Goal: Task Accomplishment & Management: Manage account settings

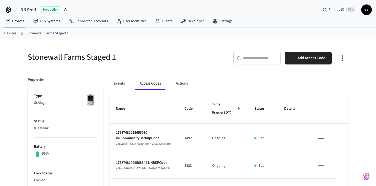
scroll to position [5, 0]
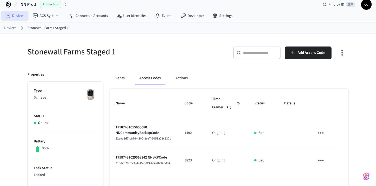
click at [21, 15] on link "Devices" at bounding box center [14, 15] width 27 height 9
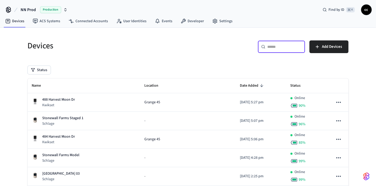
click at [276, 45] on input "text" at bounding box center [284, 46] width 34 height 5
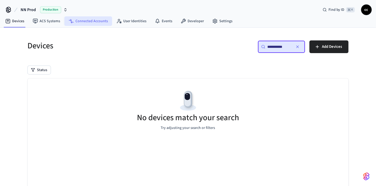
type input "**********"
click at [90, 22] on link "Connected Accounts" at bounding box center [88, 20] width 48 height 9
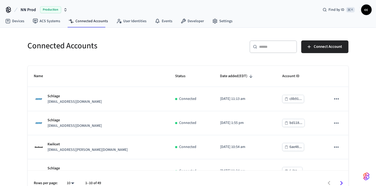
click at [261, 50] on div "​ ​" at bounding box center [272, 46] width 47 height 13
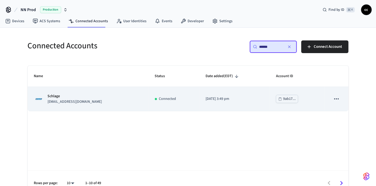
type input "******"
click at [222, 103] on td "2023/07/05 at 3:49 pm" at bounding box center [234, 99] width 70 height 24
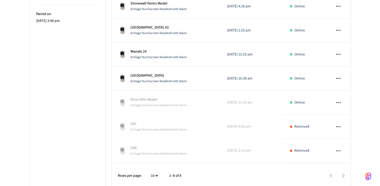
scroll to position [150, 0]
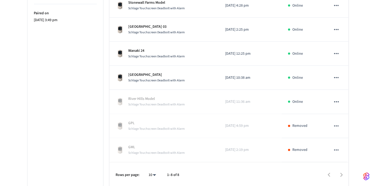
click at [153, 173] on body "NN Prod Production Find by ID ⌘ K cc Devices ACS Systems Connected Accounts Use…" at bounding box center [188, 19] width 376 height 338
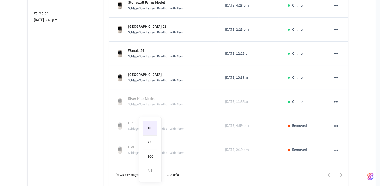
click at [337, 100] on div at bounding box center [190, 93] width 380 height 186
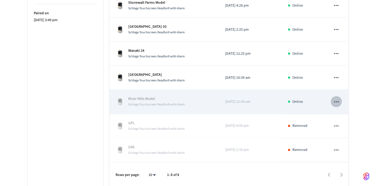
click at [337, 100] on icon "sticky table" at bounding box center [336, 101] width 7 height 7
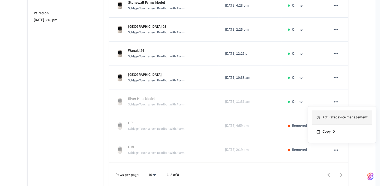
click at [333, 118] on li "Activate device management" at bounding box center [342, 117] width 60 height 14
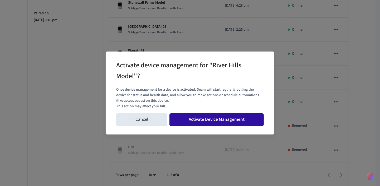
click at [229, 118] on button "Activate Device Management" at bounding box center [217, 119] width 94 height 13
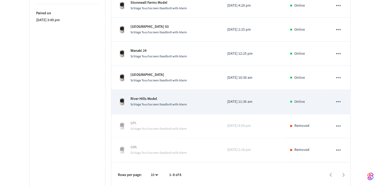
click at [186, 100] on p "River Hills Model" at bounding box center [158, 99] width 56 height 6
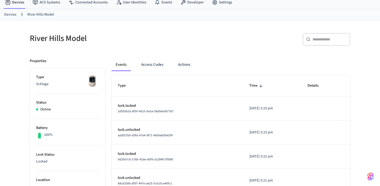
scroll to position [4, 0]
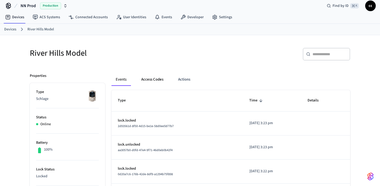
click at [159, 77] on button "Access Codes" at bounding box center [152, 79] width 31 height 13
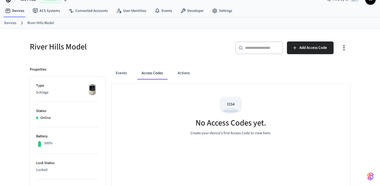
scroll to position [0, 0]
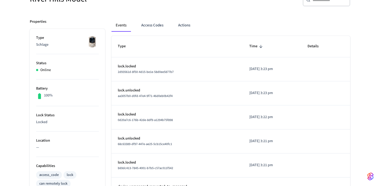
scroll to position [59, 0]
click at [154, 24] on button "Access Codes" at bounding box center [152, 24] width 31 height 13
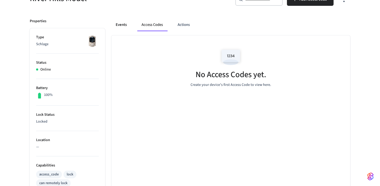
click at [122, 25] on button "Events" at bounding box center [122, 24] width 20 height 13
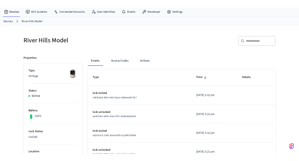
scroll to position [15, 0]
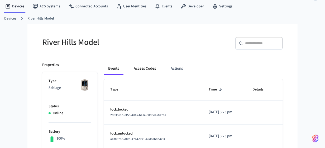
click at [153, 66] on button "Access Codes" at bounding box center [144, 68] width 31 height 13
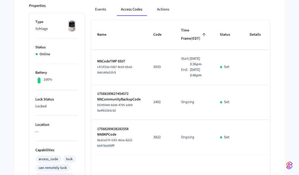
scroll to position [73, 0]
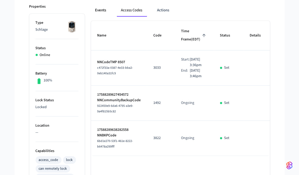
click at [101, 11] on button "Events" at bounding box center [101, 10] width 20 height 13
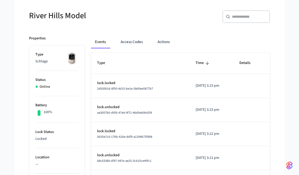
scroll to position [0, 0]
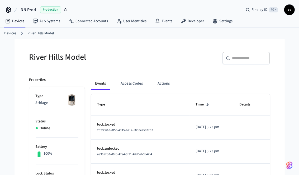
click at [14, 33] on link "Devices" at bounding box center [10, 34] width 12 height 6
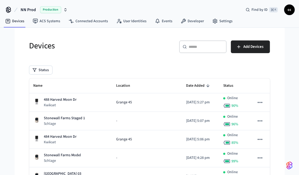
click at [200, 46] on input "text" at bounding box center [206, 46] width 34 height 5
paste input "**********"
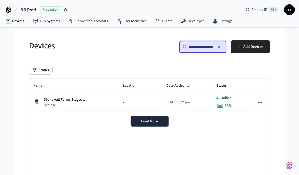
scroll to position [0, 39]
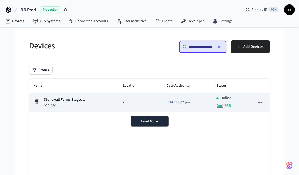
type input "**********"
click at [108, 105] on div "Stonewall Farms Staged 1 Schlage" at bounding box center [73, 102] width 81 height 11
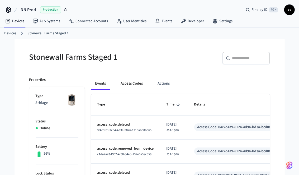
click at [135, 83] on button "Access Codes" at bounding box center [132, 83] width 31 height 13
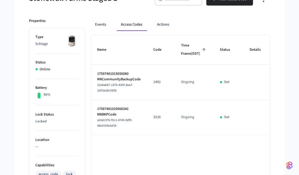
scroll to position [53, 0]
